Goal: Transaction & Acquisition: Book appointment/travel/reservation

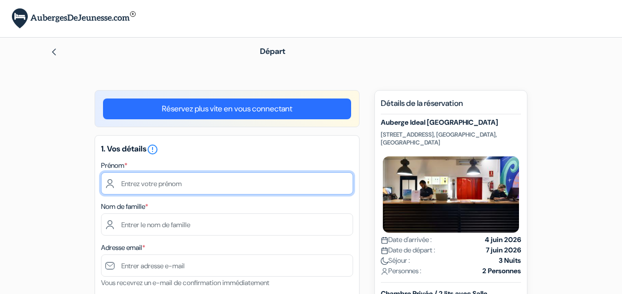
click at [182, 188] on input "text" at bounding box center [227, 183] width 252 height 22
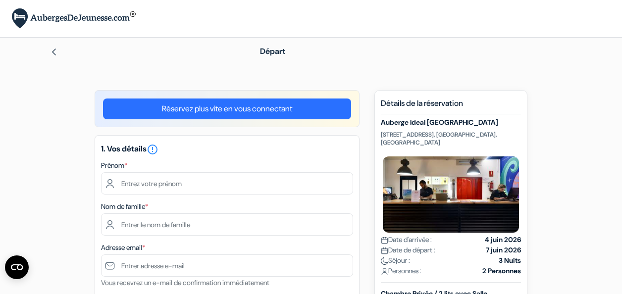
drag, startPoint x: 56, startPoint y: 116, endPoint x: 85, endPoint y: 114, distance: 28.3
click at [181, 105] on link "Réservez plus vite en vous connectant" at bounding box center [227, 109] width 248 height 21
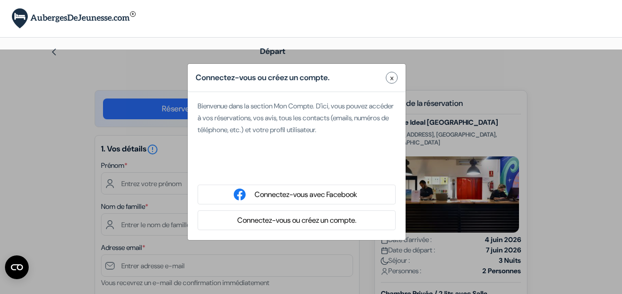
click at [258, 224] on button "Connectez-vous ou créez un compte." at bounding box center [296, 220] width 125 height 12
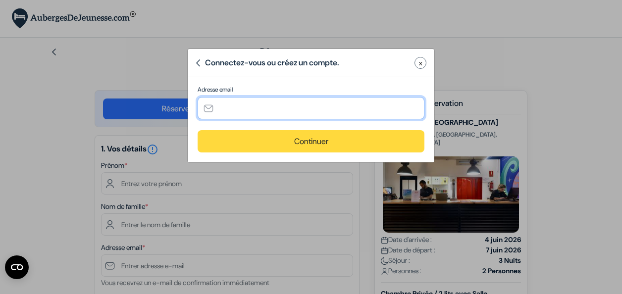
click at [277, 110] on input "text" at bounding box center [311, 108] width 227 height 22
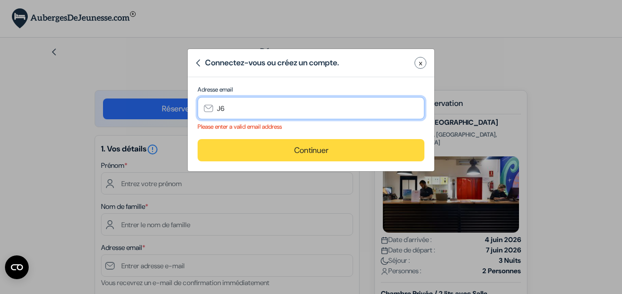
type input "J"
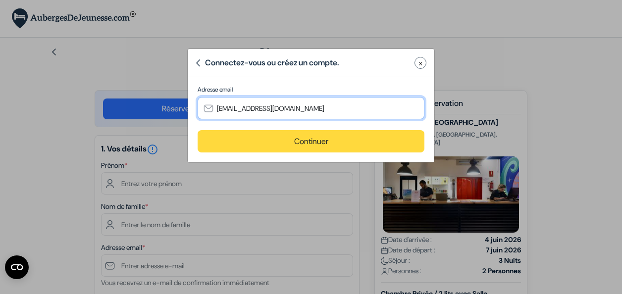
type input "j-a2@live.fr"
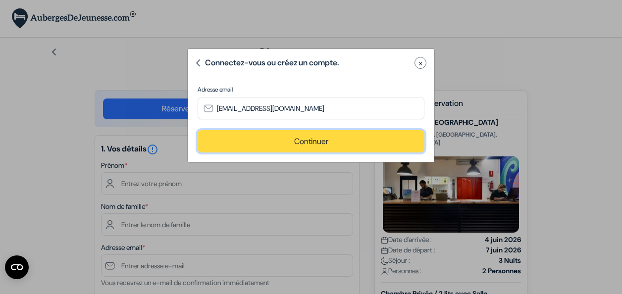
click at [307, 146] on button "Continuer" at bounding box center [311, 141] width 227 height 22
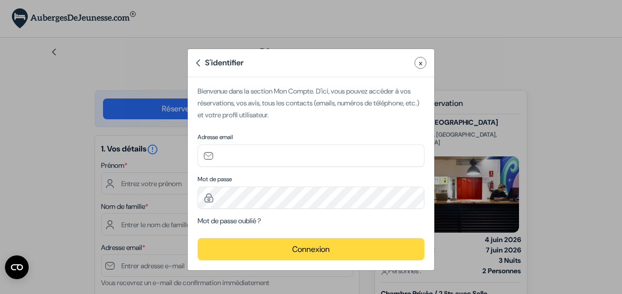
type input "j-a2@live.fr"
click at [323, 249] on button "Connexion" at bounding box center [311, 249] width 227 height 22
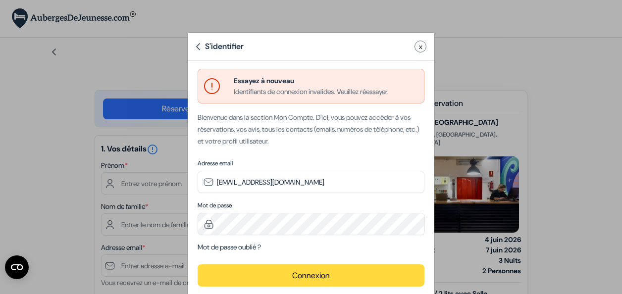
scroll to position [32, 0]
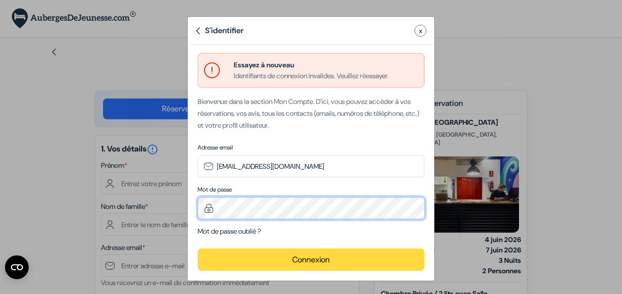
click at [117, 202] on div "S'identifier x Essayez à nouveau Identifiants de connexion invalides. Veuillez …" at bounding box center [311, 147] width 622 height 294
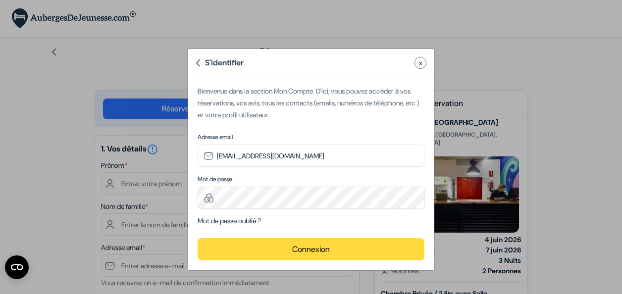
click at [346, 247] on button "Connexion" at bounding box center [311, 249] width 227 height 22
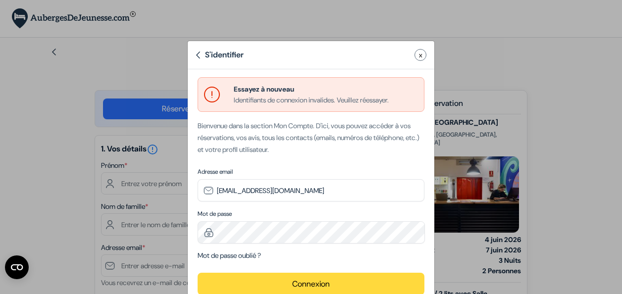
scroll to position [32, 0]
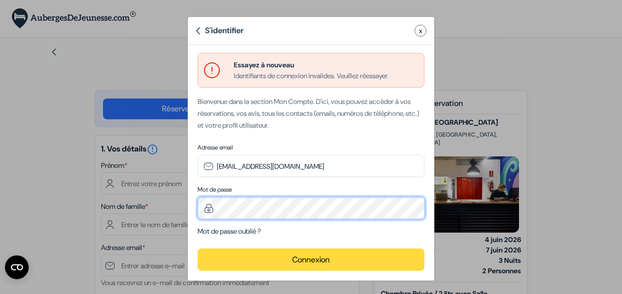
click at [124, 201] on div "S'identifier x Essayez à nouveau Identifiants de connexion invalides. Veuillez …" at bounding box center [311, 147] width 622 height 294
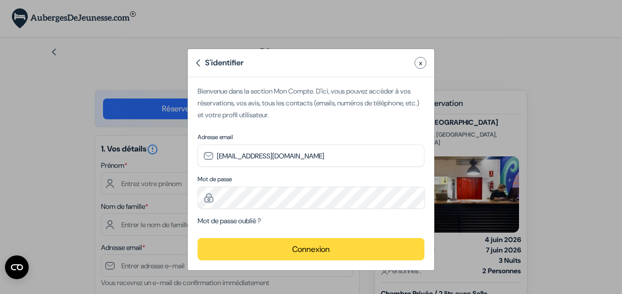
click at [236, 255] on button "Connexion" at bounding box center [311, 249] width 227 height 22
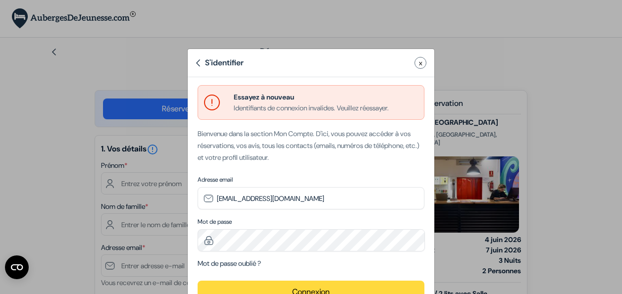
click at [228, 264] on link "Mot de passe oublié ?" at bounding box center [229, 263] width 63 height 9
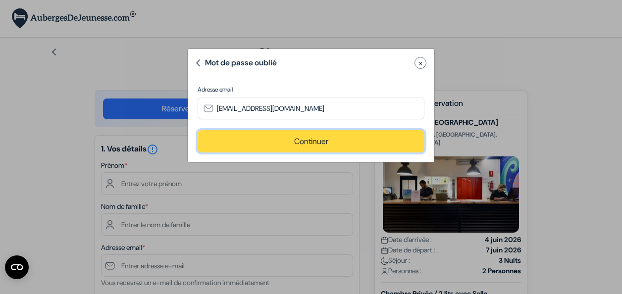
click at [314, 139] on button "Continuer" at bounding box center [311, 141] width 227 height 22
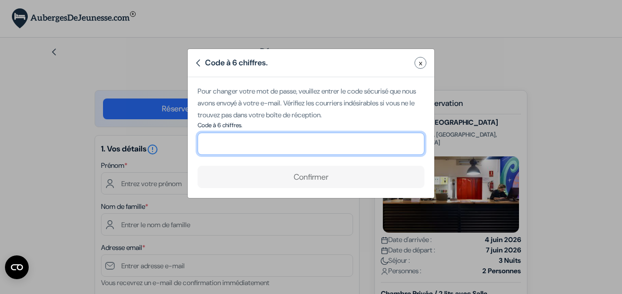
click at [327, 136] on input "number" at bounding box center [311, 144] width 227 height 22
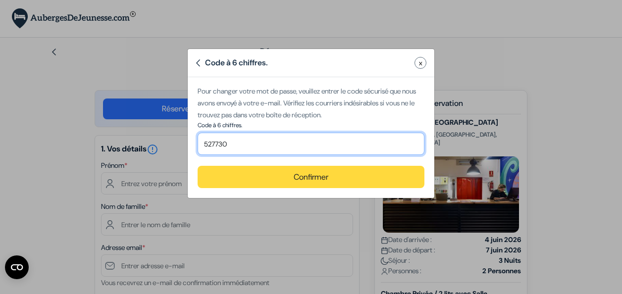
type input "527730"
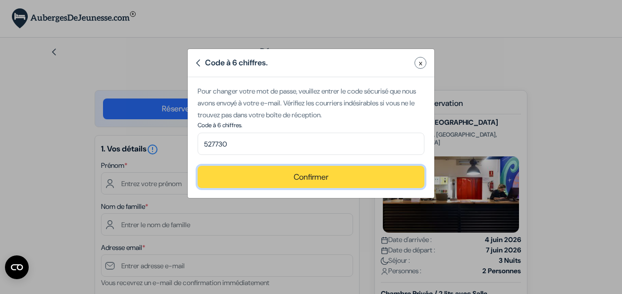
click at [366, 183] on button "Confirmer" at bounding box center [311, 177] width 227 height 22
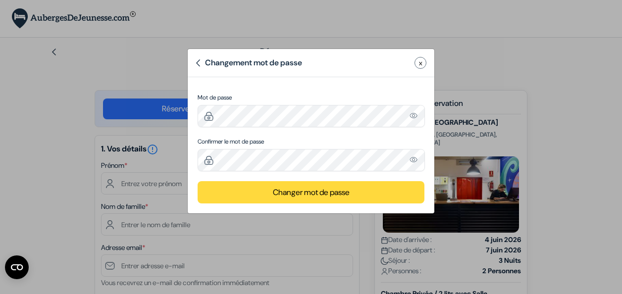
click at [414, 160] on img "Please enter a valid email address" at bounding box center [414, 160] width 9 height 8
click at [386, 190] on button "Changer mot de passe" at bounding box center [311, 192] width 227 height 22
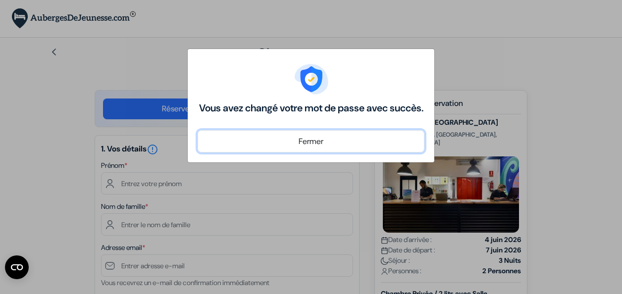
click at [349, 145] on button "Fermer" at bounding box center [311, 141] width 227 height 22
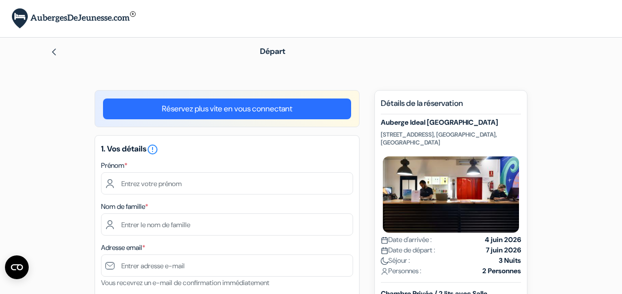
click at [225, 115] on link "Réservez plus vite en vous connectant" at bounding box center [227, 109] width 248 height 21
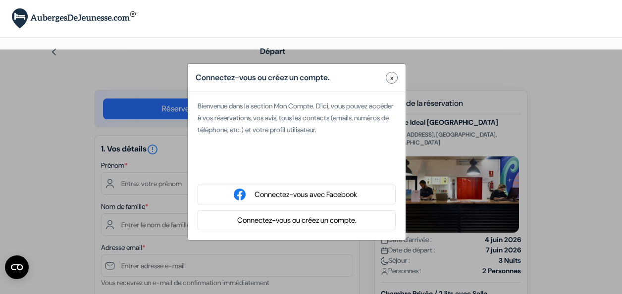
click at [281, 219] on button "Connectez-vous ou créez un compte." at bounding box center [296, 220] width 125 height 12
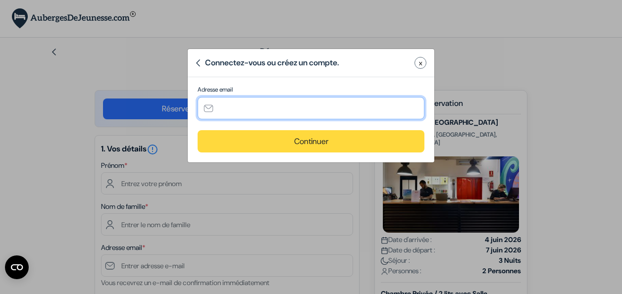
drag, startPoint x: 266, startPoint y: 107, endPoint x: 261, endPoint y: 114, distance: 8.1
click at [266, 107] on input "text" at bounding box center [311, 108] width 227 height 22
click at [281, 111] on input "j-a2@live.fr" at bounding box center [311, 108] width 227 height 22
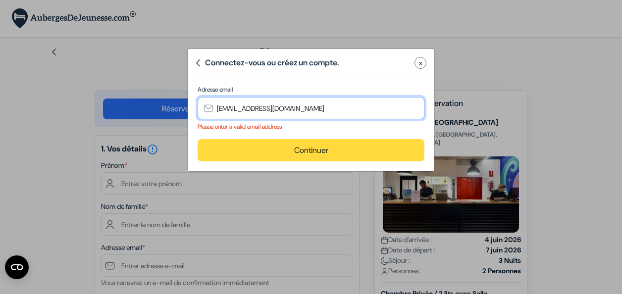
type input "j-a2@live.fr"
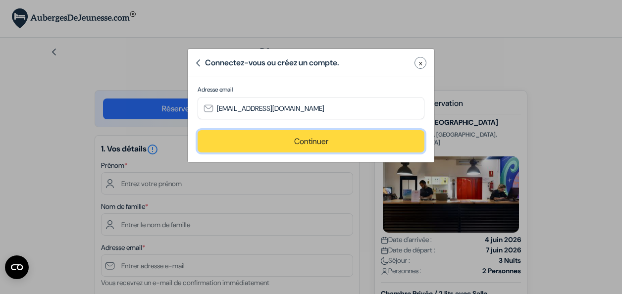
click at [344, 143] on button "Continuer" at bounding box center [311, 141] width 227 height 22
type input "j-a2@live.fr"
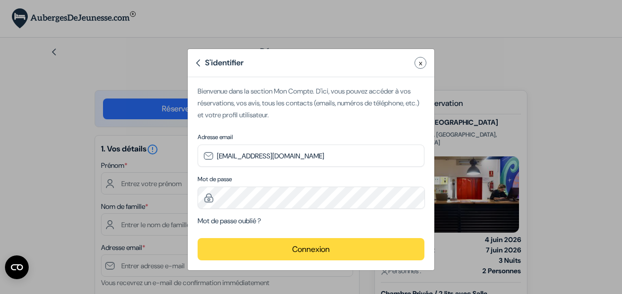
click at [290, 256] on button "Connexion" at bounding box center [311, 249] width 227 height 22
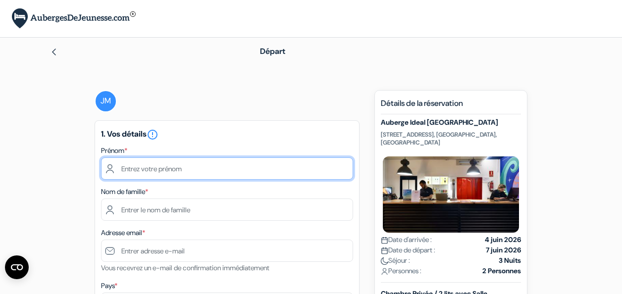
click at [215, 165] on input "text" at bounding box center [227, 169] width 252 height 22
type input "Jade"
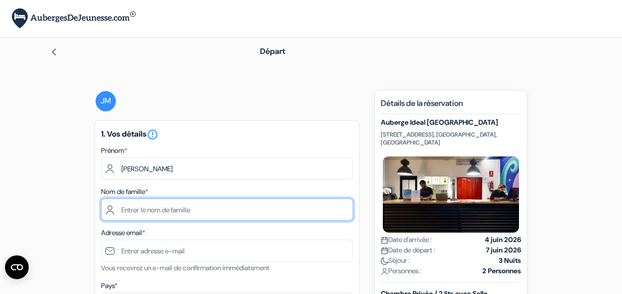
type input "Mathias"
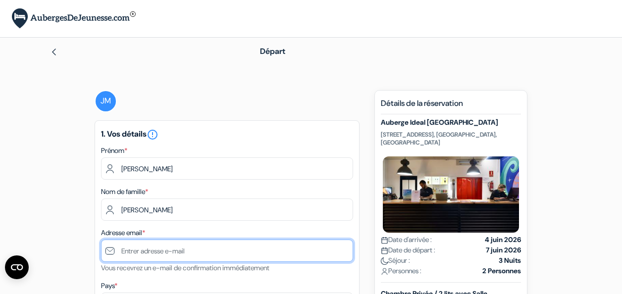
type input "jade.mathias27@gmail.com"
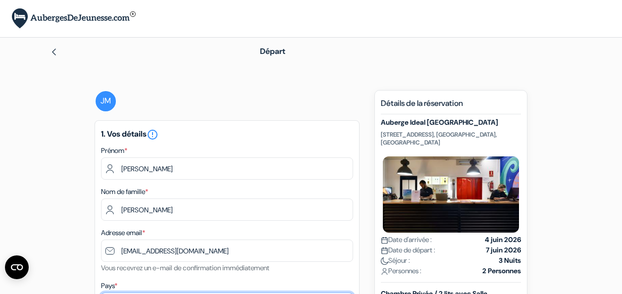
select select "67"
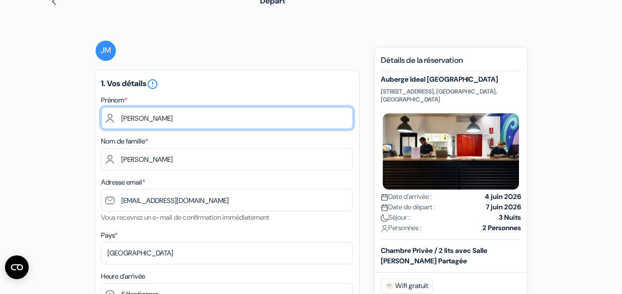
scroll to position [99, 0]
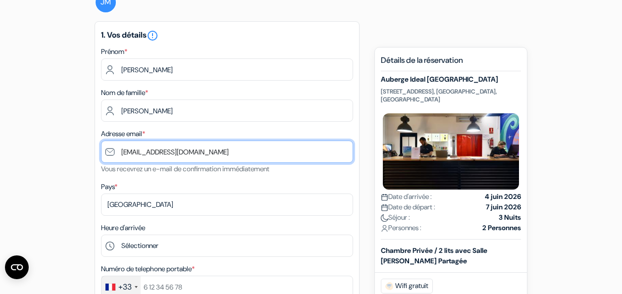
drag, startPoint x: 203, startPoint y: 148, endPoint x: 2, endPoint y: 156, distance: 200.3
type input "m"
drag, startPoint x: 215, startPoint y: 151, endPoint x: 0, endPoint y: 148, distance: 215.0
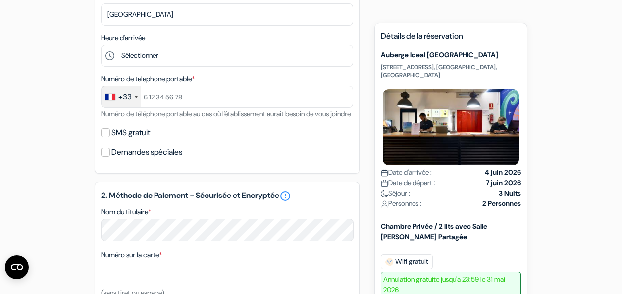
scroll to position [446, 0]
